Goal: Task Accomplishment & Management: Manage account settings

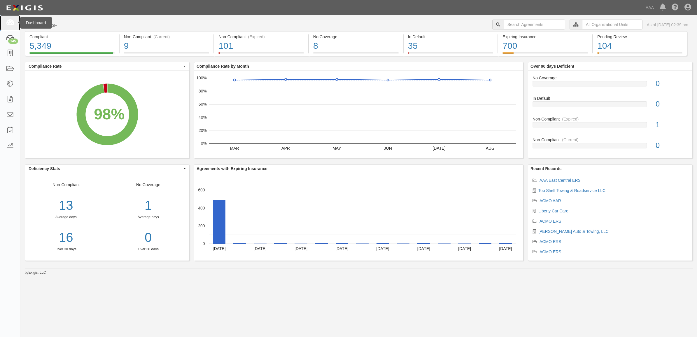
click at [14, 22] on link at bounding box center [10, 22] width 20 height 15
click at [18, 25] on link at bounding box center [10, 22] width 20 height 15
click at [13, 22] on icon at bounding box center [10, 23] width 8 height 7
click at [7, 22] on icon at bounding box center [10, 23] width 8 height 7
drag, startPoint x: 9, startPoint y: 34, endPoint x: 22, endPoint y: 46, distance: 17.2
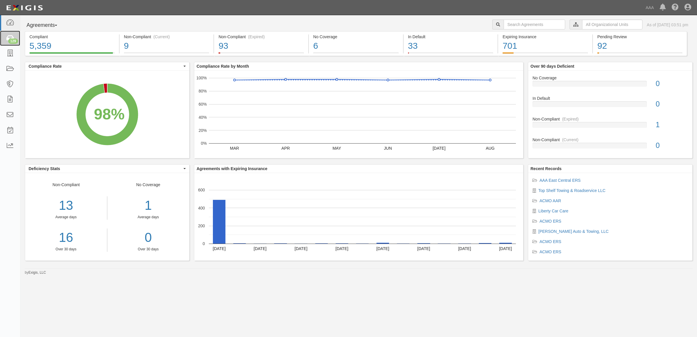
click at [9, 35] on icon at bounding box center [10, 38] width 8 height 7
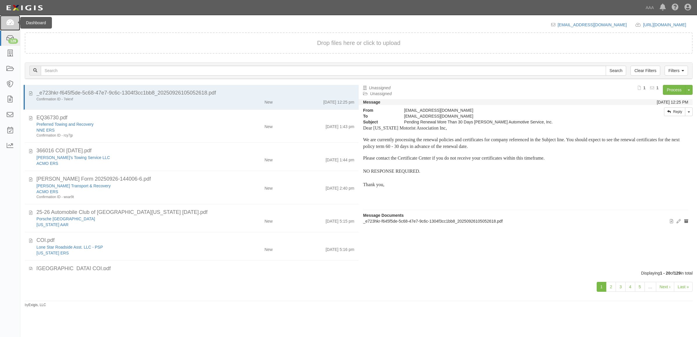
click at [14, 24] on icon at bounding box center [10, 23] width 8 height 7
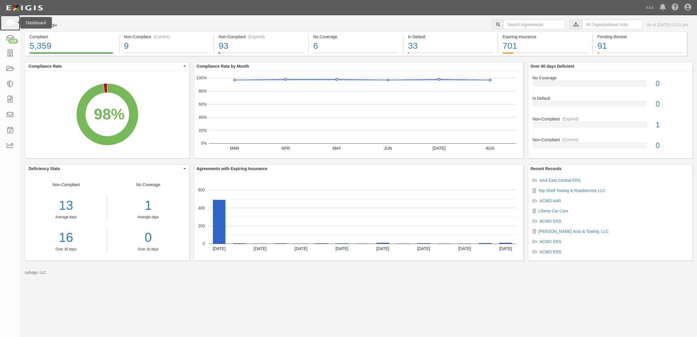
click at [10, 23] on icon at bounding box center [10, 23] width 8 height 7
click at [14, 25] on icon at bounding box center [10, 23] width 8 height 7
drag, startPoint x: 11, startPoint y: 36, endPoint x: 132, endPoint y: 77, distance: 127.5
click at [11, 36] on icon at bounding box center [10, 38] width 8 height 7
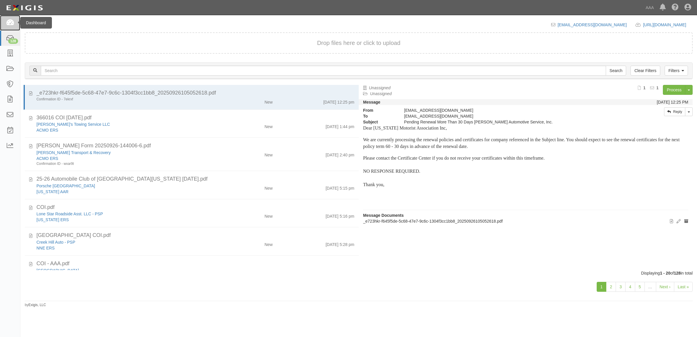
click at [11, 25] on icon at bounding box center [10, 23] width 8 height 7
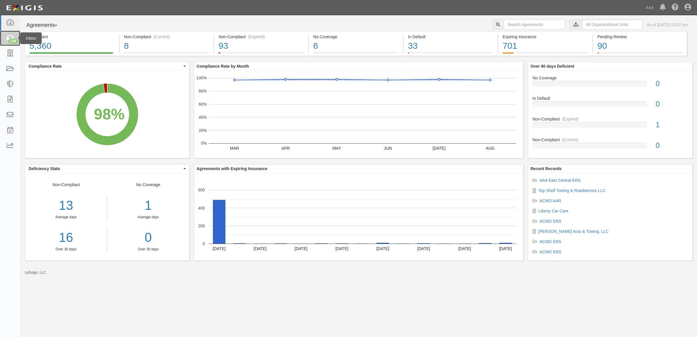
click at [9, 41] on div "128" at bounding box center [13, 41] width 10 height 5
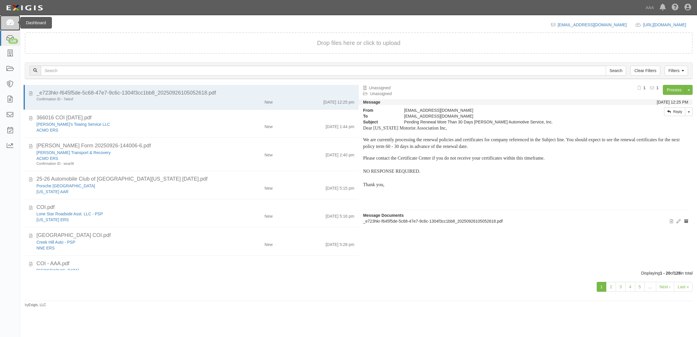
click at [9, 24] on icon at bounding box center [10, 23] width 8 height 7
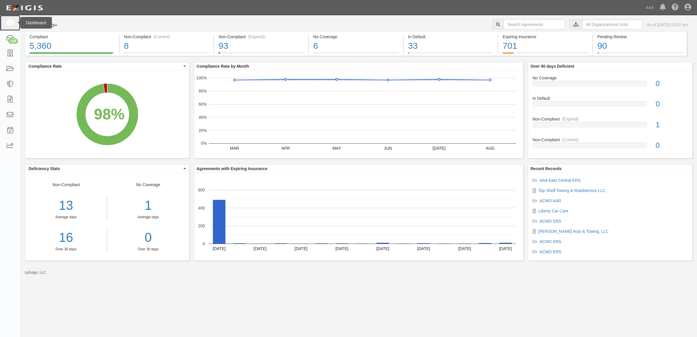
click at [6, 24] on icon at bounding box center [10, 23] width 8 height 7
click at [8, 38] on icon at bounding box center [10, 38] width 8 height 7
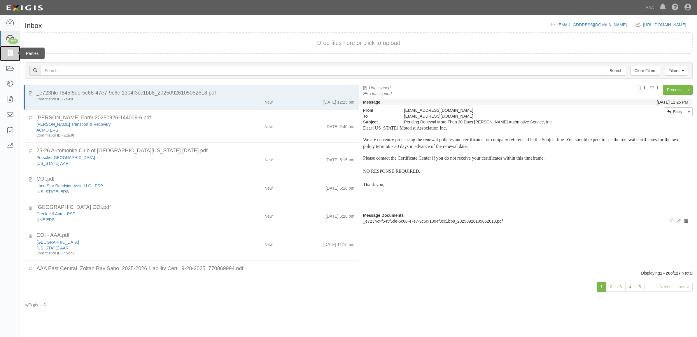
click at [13, 50] on link at bounding box center [10, 53] width 20 height 15
click at [8, 27] on link at bounding box center [10, 22] width 20 height 15
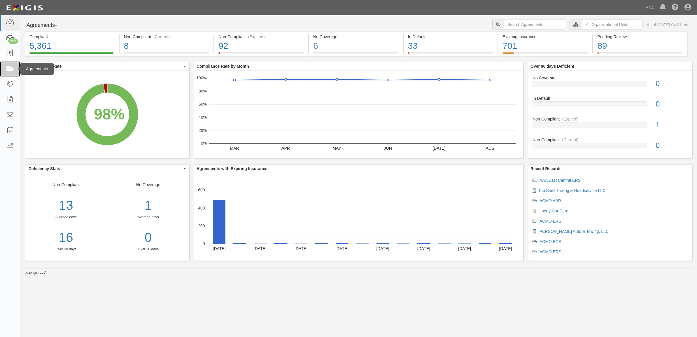
click at [11, 71] on icon at bounding box center [10, 69] width 8 height 7
click at [12, 41] on div "127" at bounding box center [13, 41] width 10 height 5
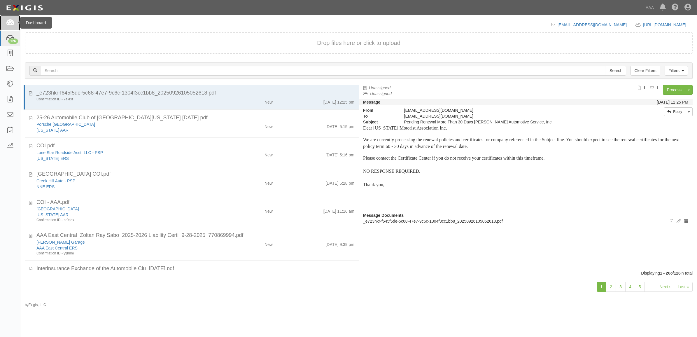
click at [13, 22] on icon at bounding box center [10, 23] width 8 height 7
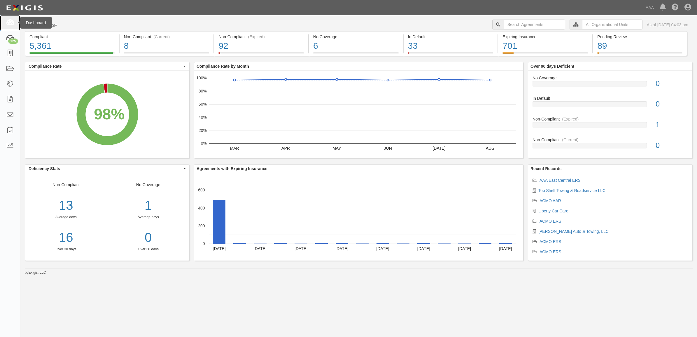
click at [12, 23] on icon at bounding box center [10, 23] width 8 height 7
click at [10, 41] on div "125" at bounding box center [13, 41] width 10 height 5
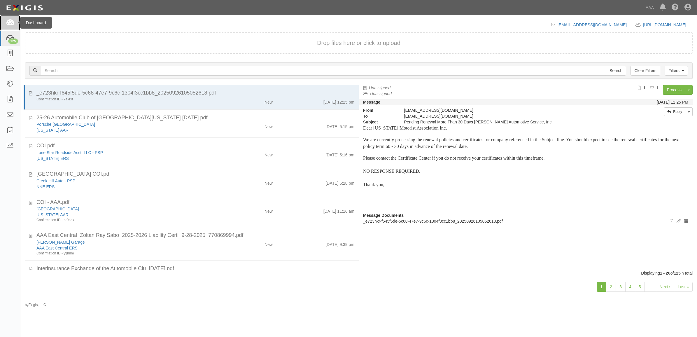
click at [13, 24] on icon at bounding box center [10, 23] width 8 height 7
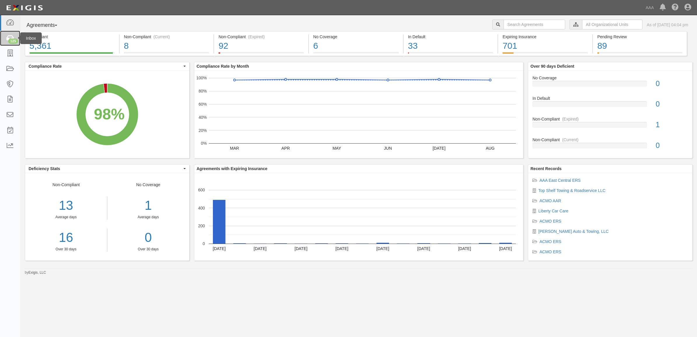
click at [13, 41] on div "125" at bounding box center [13, 41] width 10 height 5
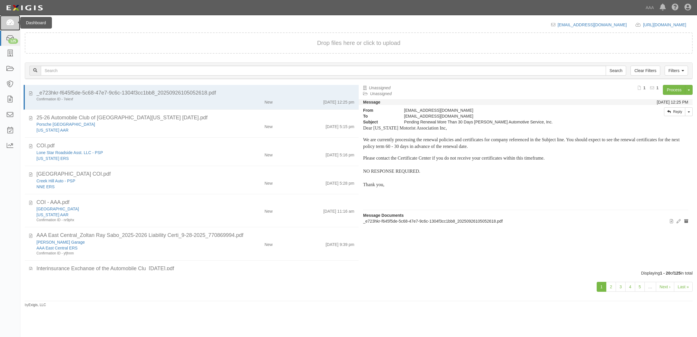
click at [13, 24] on icon at bounding box center [10, 23] width 8 height 7
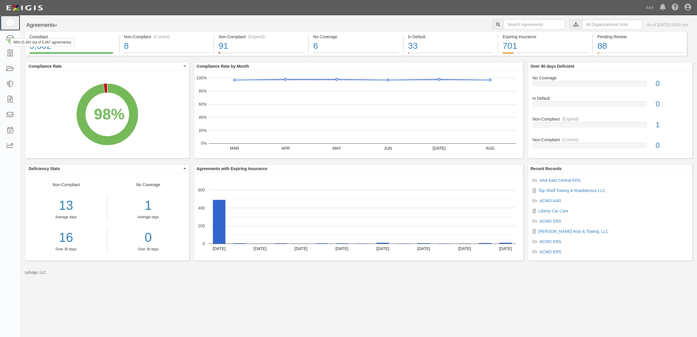
drag, startPoint x: 10, startPoint y: 19, endPoint x: 40, endPoint y: 33, distance: 32.8
click at [10, 20] on icon at bounding box center [10, 23] width 8 height 7
click at [13, 40] on div "124" at bounding box center [13, 41] width 10 height 5
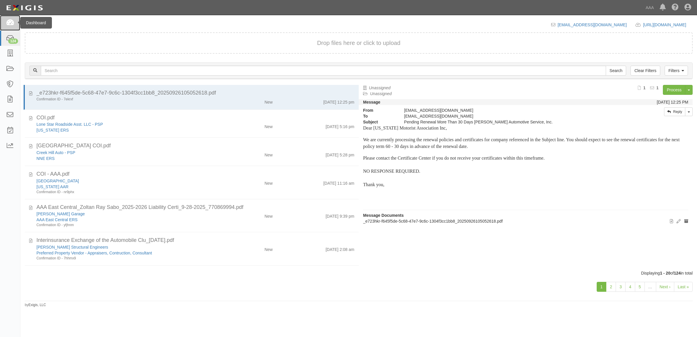
click at [7, 22] on icon at bounding box center [10, 23] width 8 height 7
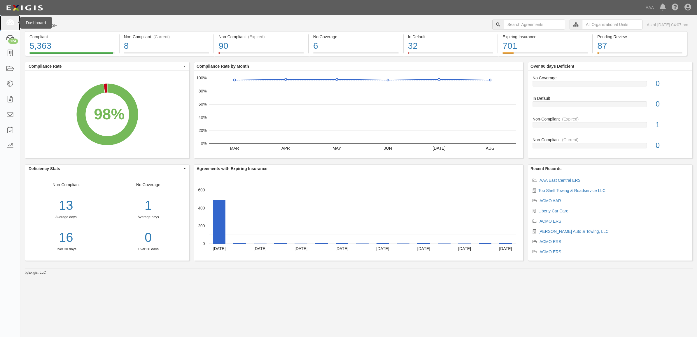
click at [14, 22] on icon at bounding box center [10, 23] width 8 height 7
click at [13, 40] on div "123" at bounding box center [13, 41] width 10 height 5
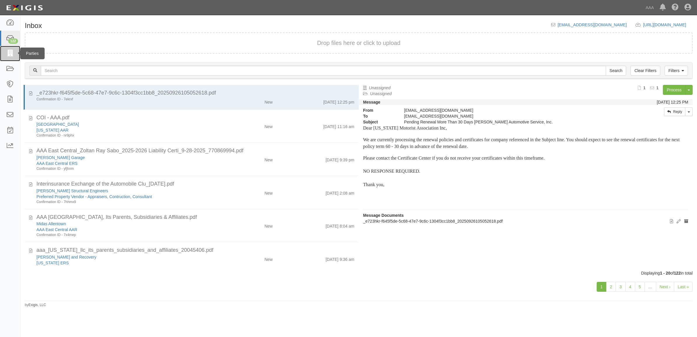
click at [13, 54] on icon at bounding box center [10, 53] width 8 height 7
click at [10, 147] on icon at bounding box center [10, 146] width 8 height 7
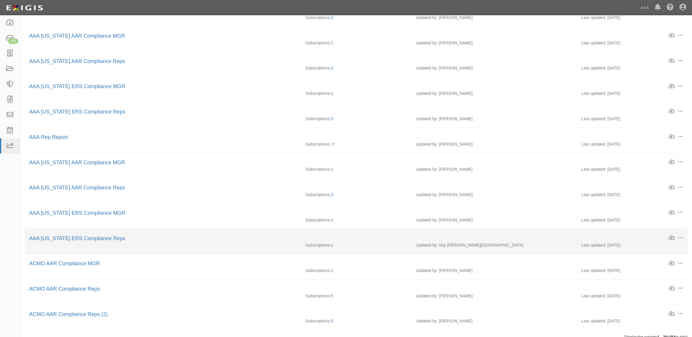
scroll to position [272, 0]
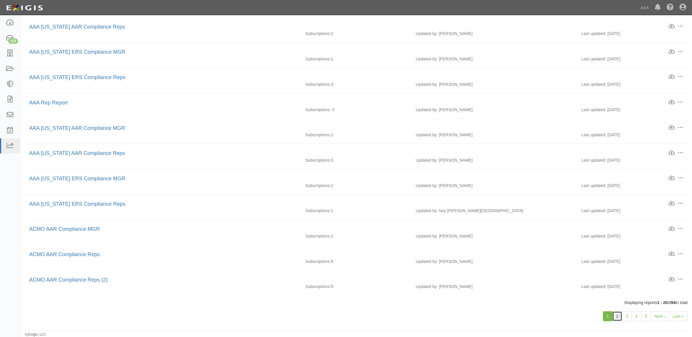
click at [617, 315] on link "2" at bounding box center [617, 316] width 10 height 10
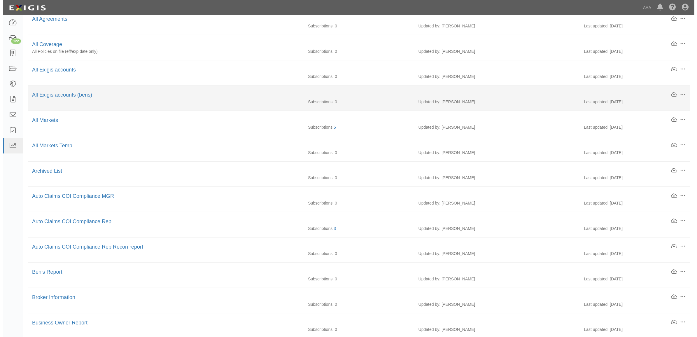
scroll to position [235, 0]
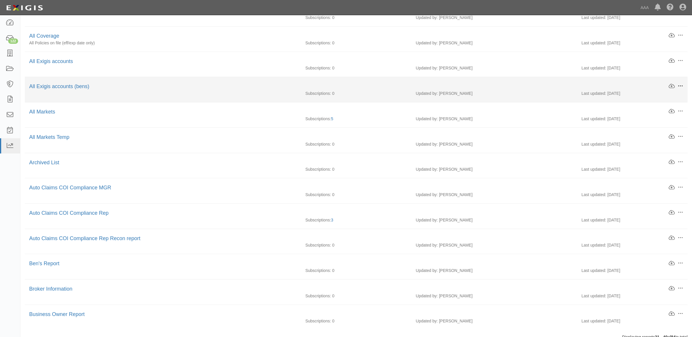
click at [682, 86] on span at bounding box center [680, 85] width 5 height 5
click at [662, 97] on link "Download" at bounding box center [653, 96] width 46 height 11
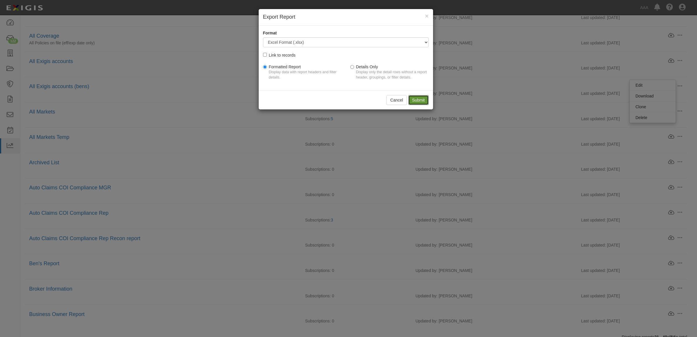
click at [415, 97] on input "Submit" at bounding box center [419, 100] width 20 height 10
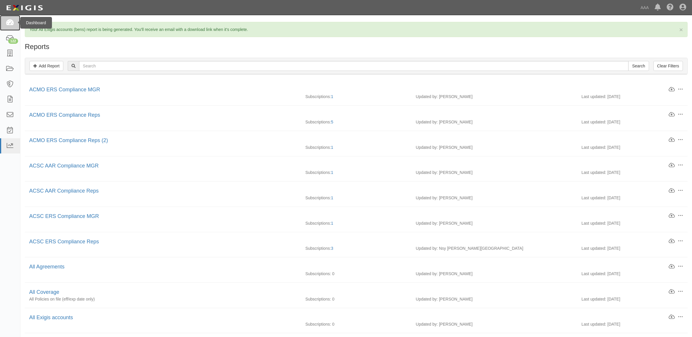
click at [14, 25] on icon at bounding box center [10, 23] width 8 height 7
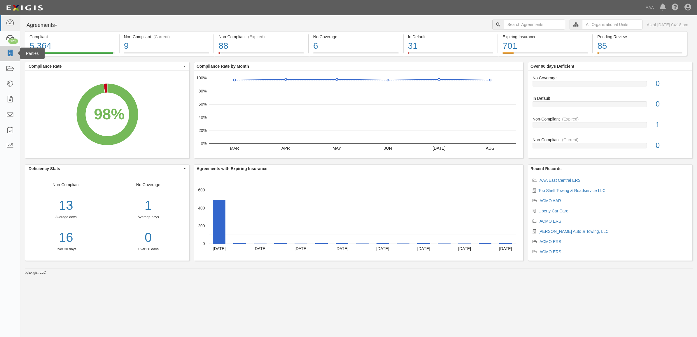
click at [16, 55] on li "Parties" at bounding box center [10, 53] width 20 height 15
click at [15, 55] on link at bounding box center [10, 53] width 20 height 15
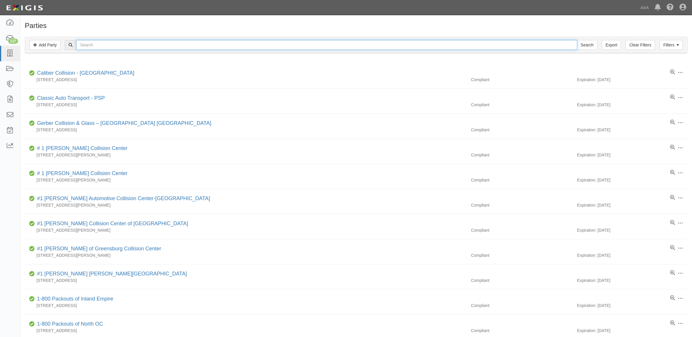
click at [190, 47] on input "text" at bounding box center [326, 45] width 501 height 10
type input "CC103328"
click at [577, 40] on input "Search" at bounding box center [587, 45] width 20 height 10
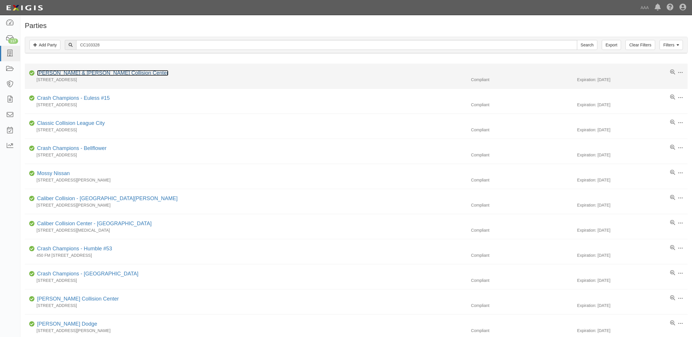
click at [105, 72] on link "[PERSON_NAME] & [PERSON_NAME] Collision Center" at bounding box center [102, 73] width 131 height 6
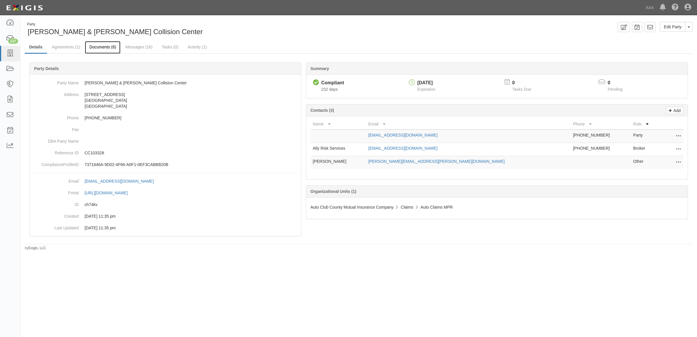
click at [102, 46] on link "Documents (6)" at bounding box center [103, 47] width 36 height 13
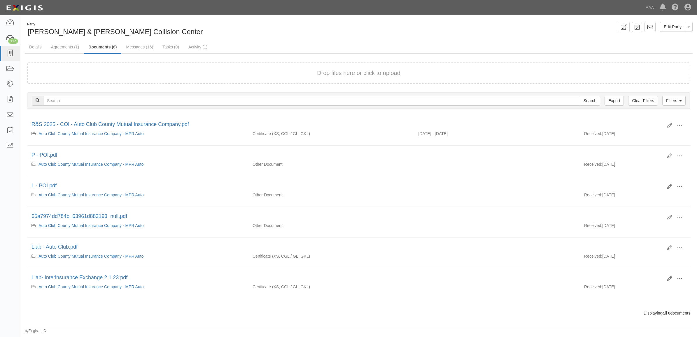
click at [125, 72] on div "Drop files here or click to upload" at bounding box center [359, 73] width 651 height 8
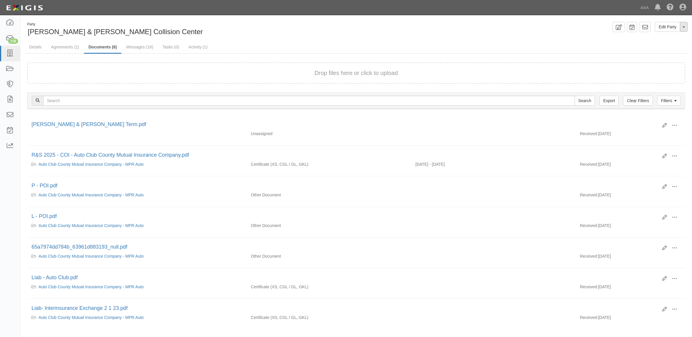
click at [685, 26] on button "Toggle Party Dropdown" at bounding box center [684, 27] width 8 height 10
click at [660, 48] on link "Archive Party" at bounding box center [664, 46] width 46 height 8
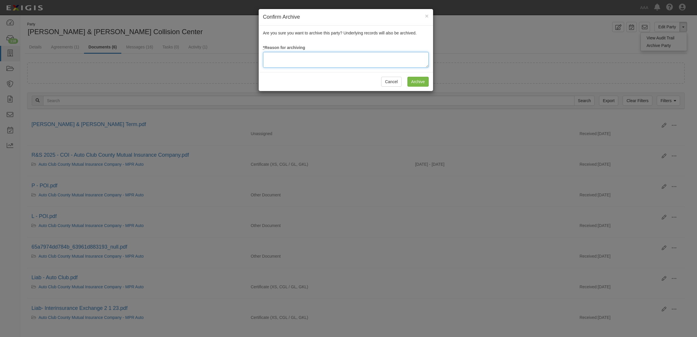
click at [378, 63] on textarea at bounding box center [346, 60] width 166 height 16
type textarea "Station Terminated"
click at [422, 81] on input "Archive" at bounding box center [418, 82] width 21 height 10
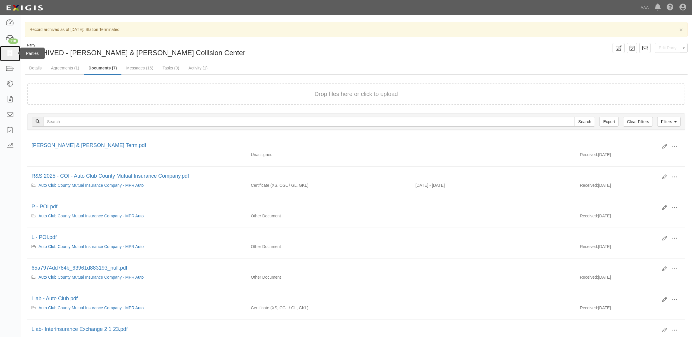
click at [9, 53] on icon at bounding box center [10, 53] width 8 height 7
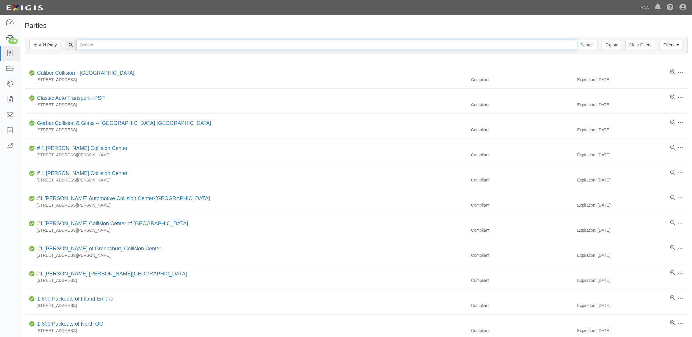
click at [100, 46] on input "text" at bounding box center [326, 45] width 501 height 10
type input "CC106234"
click at [577, 40] on input "Search" at bounding box center [587, 45] width 20 height 10
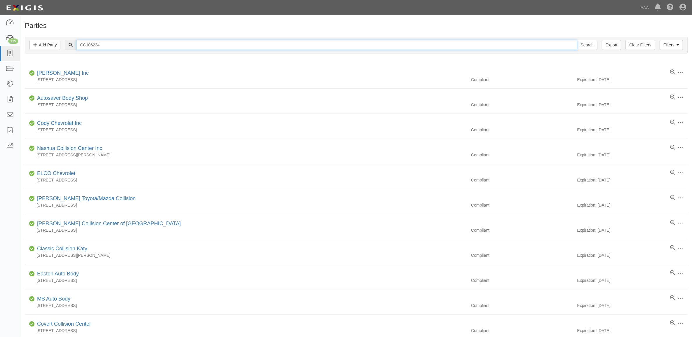
click at [174, 44] on input "CC106234" at bounding box center [326, 45] width 501 height 10
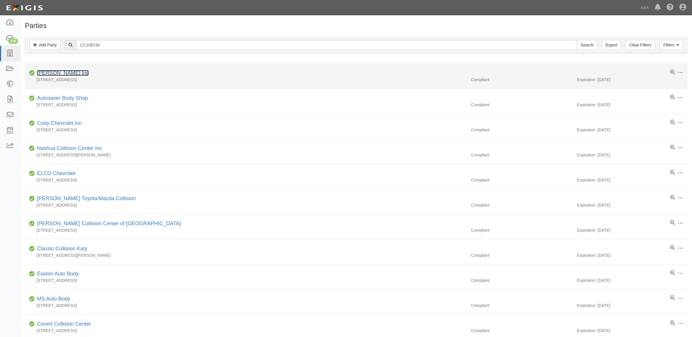
click at [53, 71] on link "[PERSON_NAME] Inc" at bounding box center [63, 73] width 52 height 6
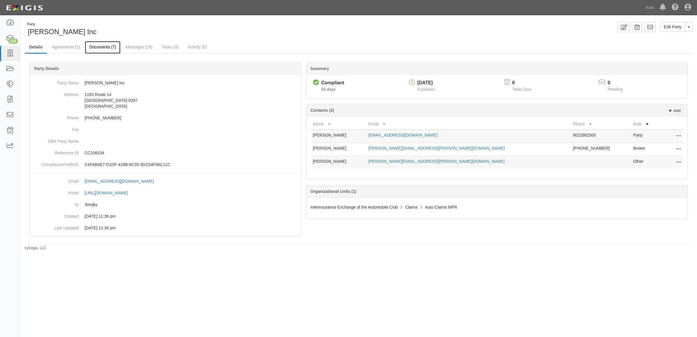
click at [95, 46] on link "Documents (7)" at bounding box center [103, 47] width 36 height 13
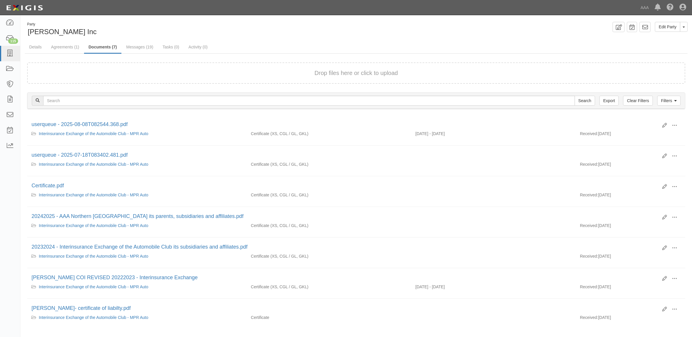
click at [191, 69] on div "Drop files here or click to upload" at bounding box center [356, 73] width 645 height 8
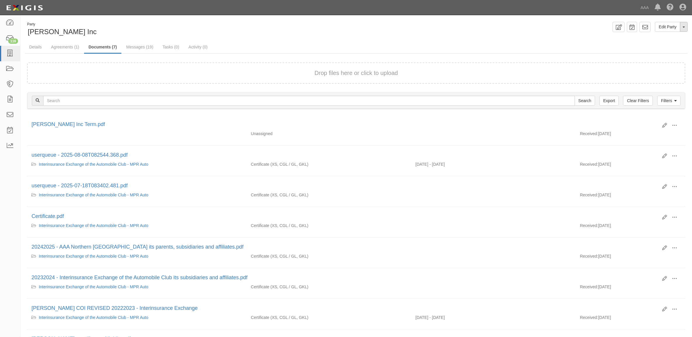
click at [683, 27] on span "button" at bounding box center [684, 27] width 2 height 1
click at [663, 46] on link "Archive Party" at bounding box center [664, 46] width 46 height 8
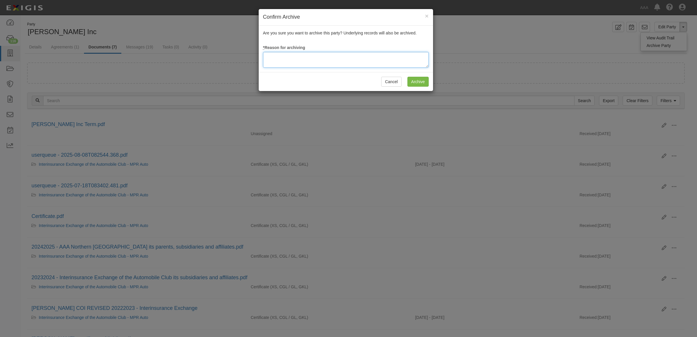
click at [361, 63] on textarea at bounding box center [346, 60] width 166 height 16
type textarea "Station Terminated"
click at [419, 85] on input "Archive" at bounding box center [418, 82] width 21 height 10
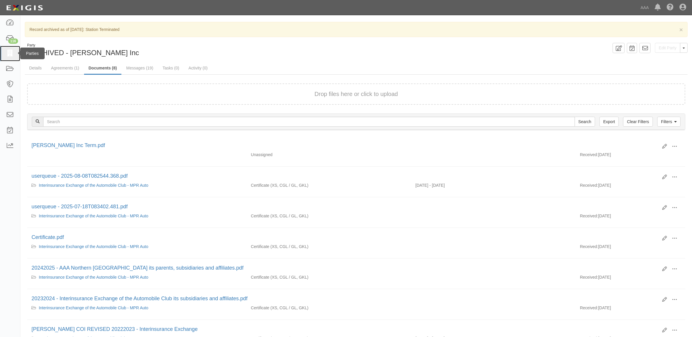
click at [10, 55] on icon at bounding box center [10, 53] width 8 height 7
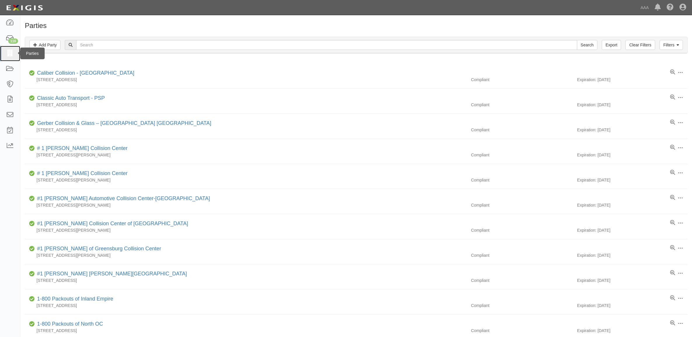
click at [13, 53] on icon at bounding box center [10, 53] width 8 height 7
